Goal: Check status: Check status

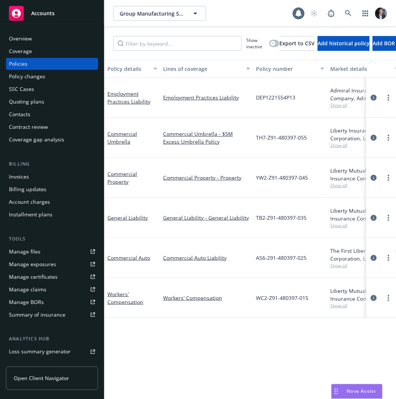
click at [54, 101] on div "Quoting plans" at bounding box center [52, 102] width 86 height 12
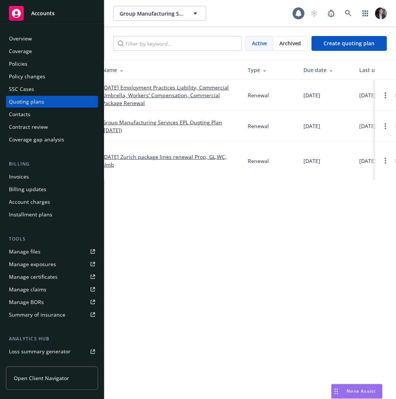
scroll to position [0, 108]
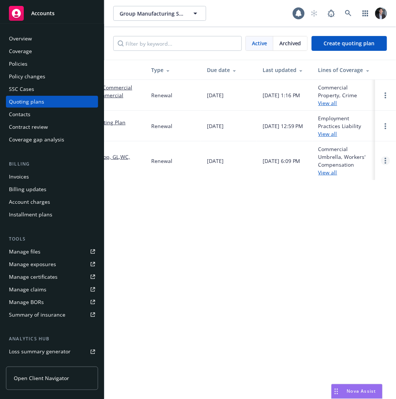
click at [387, 164] on link "Open options" at bounding box center [385, 160] width 9 height 9
click at [147, 162] on td "Renewal" at bounding box center [173, 161] width 56 height 39
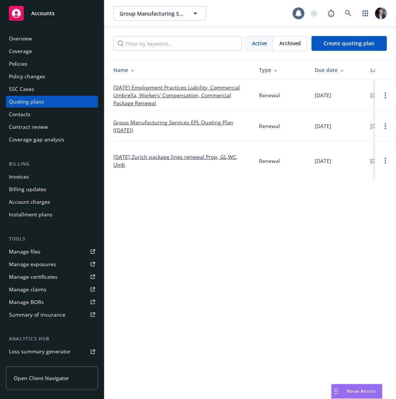
click at [173, 161] on link "[DATE] Zurich package lines renewal Prop, GL,WC, Umb" at bounding box center [180, 161] width 134 height 16
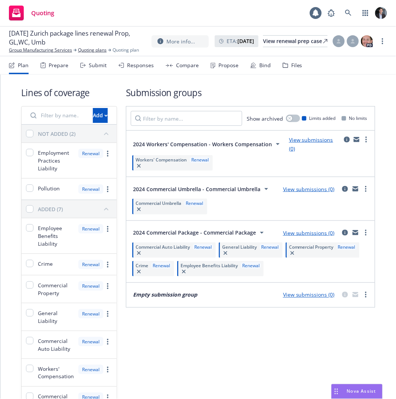
click at [195, 63] on div "Compare" at bounding box center [187, 65] width 23 height 6
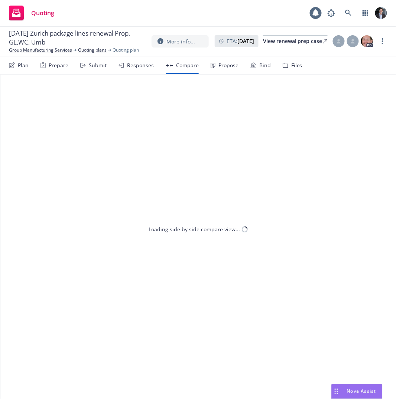
click at [134, 71] on div "Responses" at bounding box center [135, 65] width 35 height 18
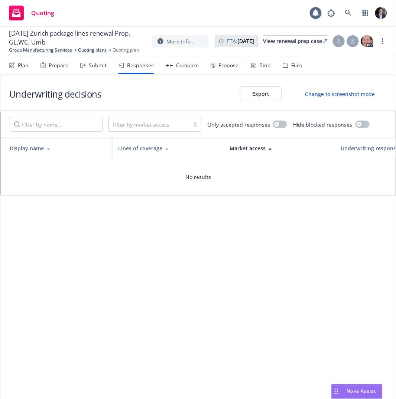
click at [93, 62] on div "Submit" at bounding box center [98, 65] width 18 height 6
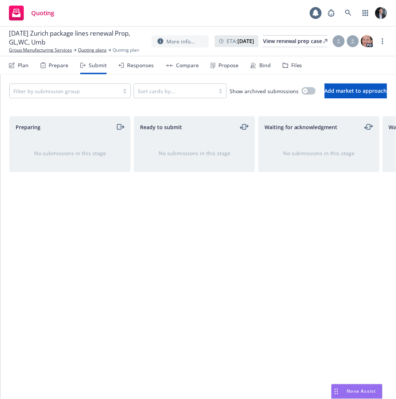
click at [151, 69] on div "Responses" at bounding box center [135, 65] width 35 height 18
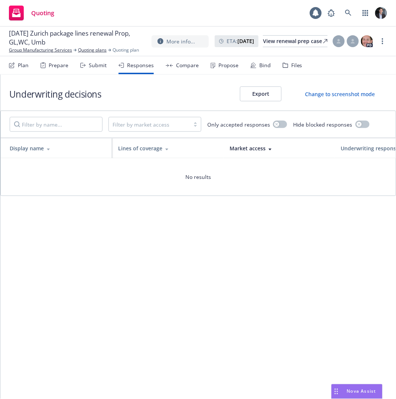
click at [188, 68] on div "Compare" at bounding box center [187, 65] width 23 height 6
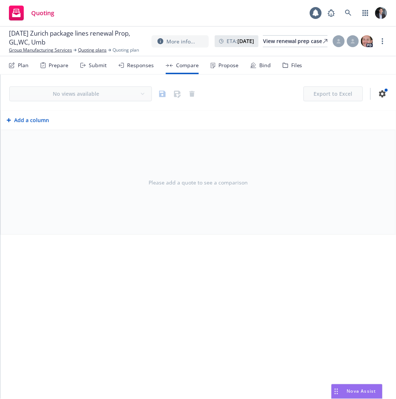
click at [108, 71] on div "Plan Prepare Submit Responses Compare Propose Bind Files" at bounding box center [155, 65] width 293 height 18
click at [91, 64] on div "Submit" at bounding box center [98, 65] width 18 height 6
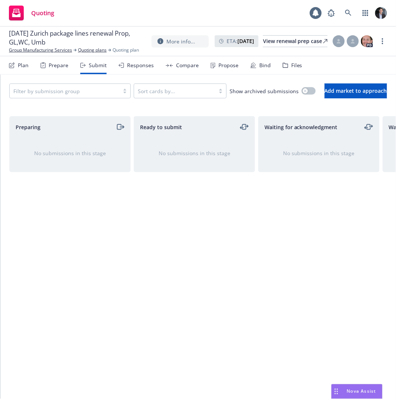
click at [157, 82] on div "Filter by submission group Sort cards by... Show archived submissions Add marke…" at bounding box center [198, 91] width 396 height 33
click at [150, 71] on div "Responses" at bounding box center [135, 65] width 35 height 18
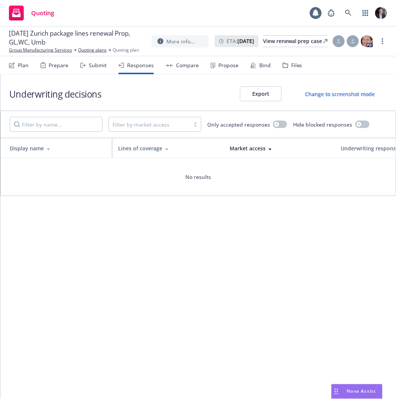
click at [182, 66] on div "Compare" at bounding box center [187, 65] width 23 height 6
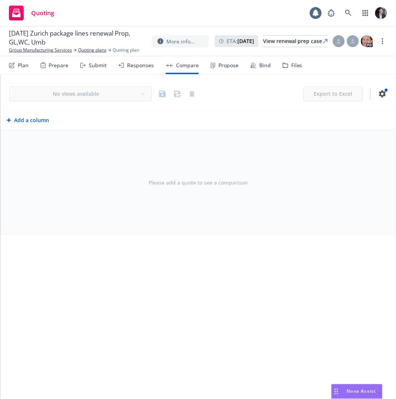
click at [51, 68] on div "Prepare" at bounding box center [59, 65] width 20 height 6
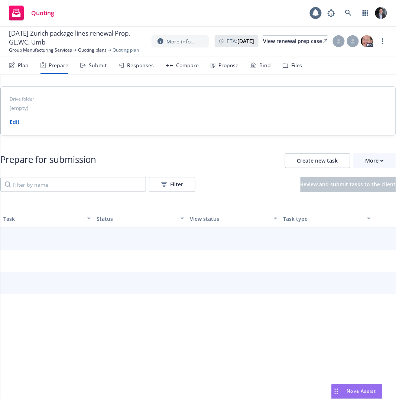
click at [97, 69] on div "Submit" at bounding box center [93, 65] width 26 height 18
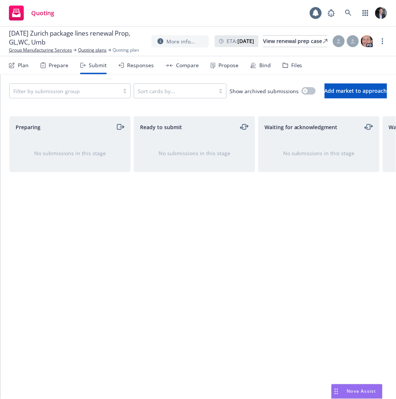
drag, startPoint x: 35, startPoint y: 70, endPoint x: 46, endPoint y: 68, distance: 10.9
click at [35, 70] on div "Plan Prepare Submit Responses Compare Propose Bind Files" at bounding box center [155, 65] width 293 height 18
click at [62, 68] on div "Prepare" at bounding box center [59, 65] width 20 height 6
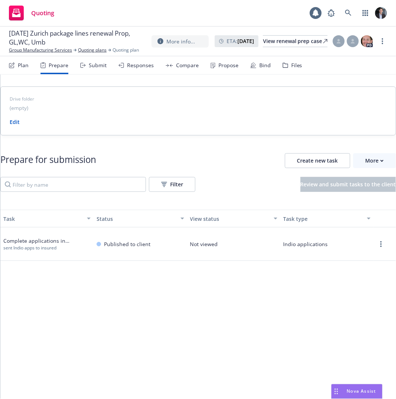
click at [381, 244] on div at bounding box center [385, 244] width 22 height 33
click at [380, 243] on div at bounding box center [385, 244] width 22 height 33
click at [377, 243] on link "more" at bounding box center [381, 244] width 9 height 9
click at [238, 293] on div "Task Status View status Task type Complete applications in Indio sent Indio app…" at bounding box center [198, 364] width 396 height 309
click at [377, 245] on link "more" at bounding box center [381, 244] width 9 height 9
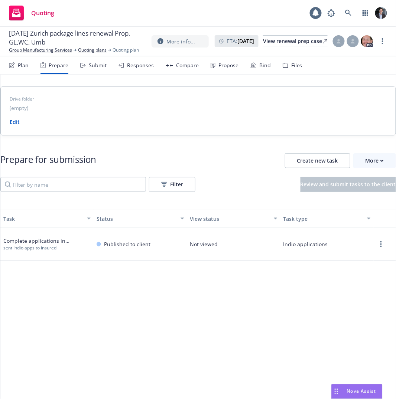
click at [352, 257] on link "View" at bounding box center [352, 259] width 68 height 15
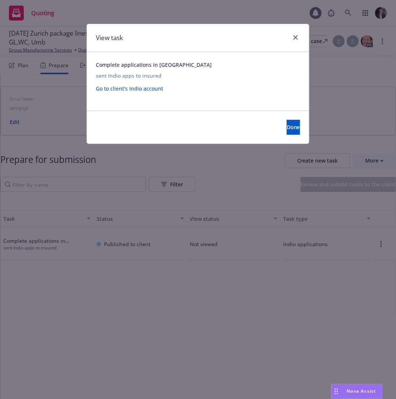
click at [289, 39] on div at bounding box center [294, 38] width 12 height 10
drag, startPoint x: 293, startPoint y: 38, endPoint x: 305, endPoint y: 28, distance: 15.9
click at [293, 38] on link "close" at bounding box center [295, 37] width 9 height 9
